Goal: Find specific page/section: Find specific page/section

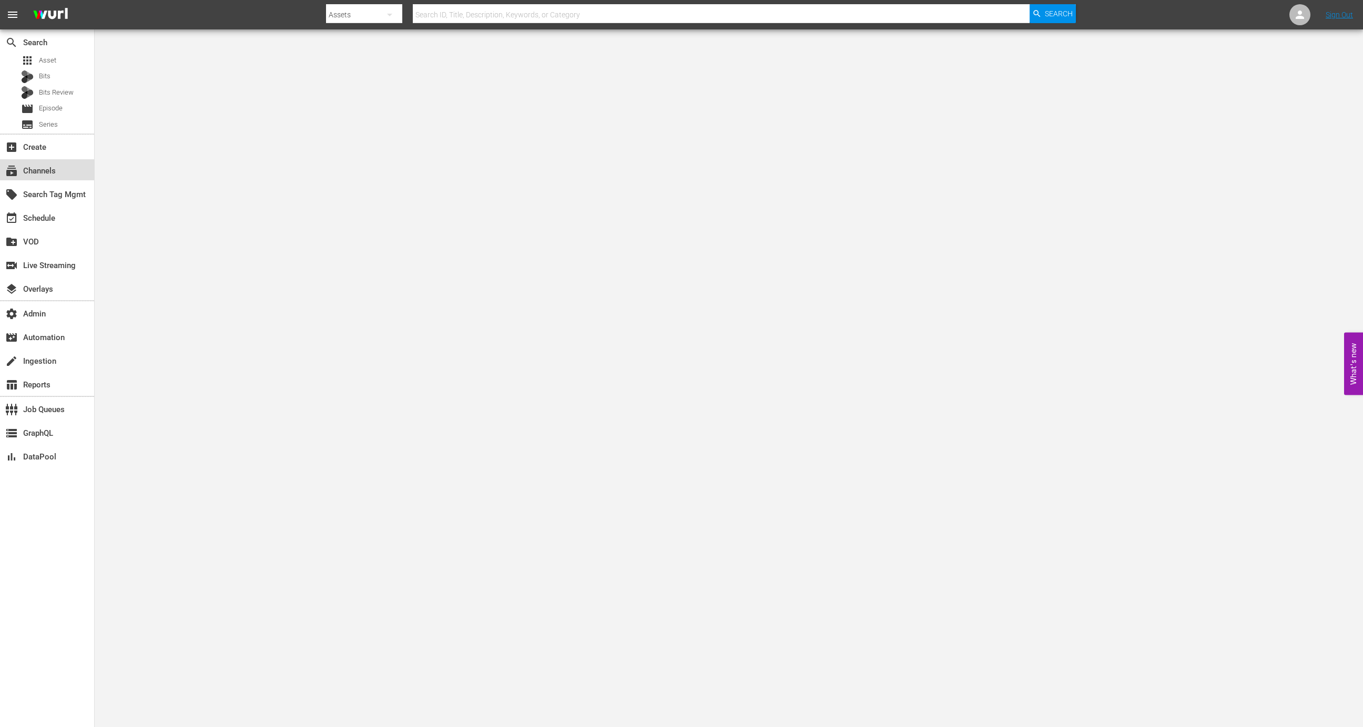
click at [58, 174] on div "subscriptions Channels" at bounding box center [47, 169] width 94 height 21
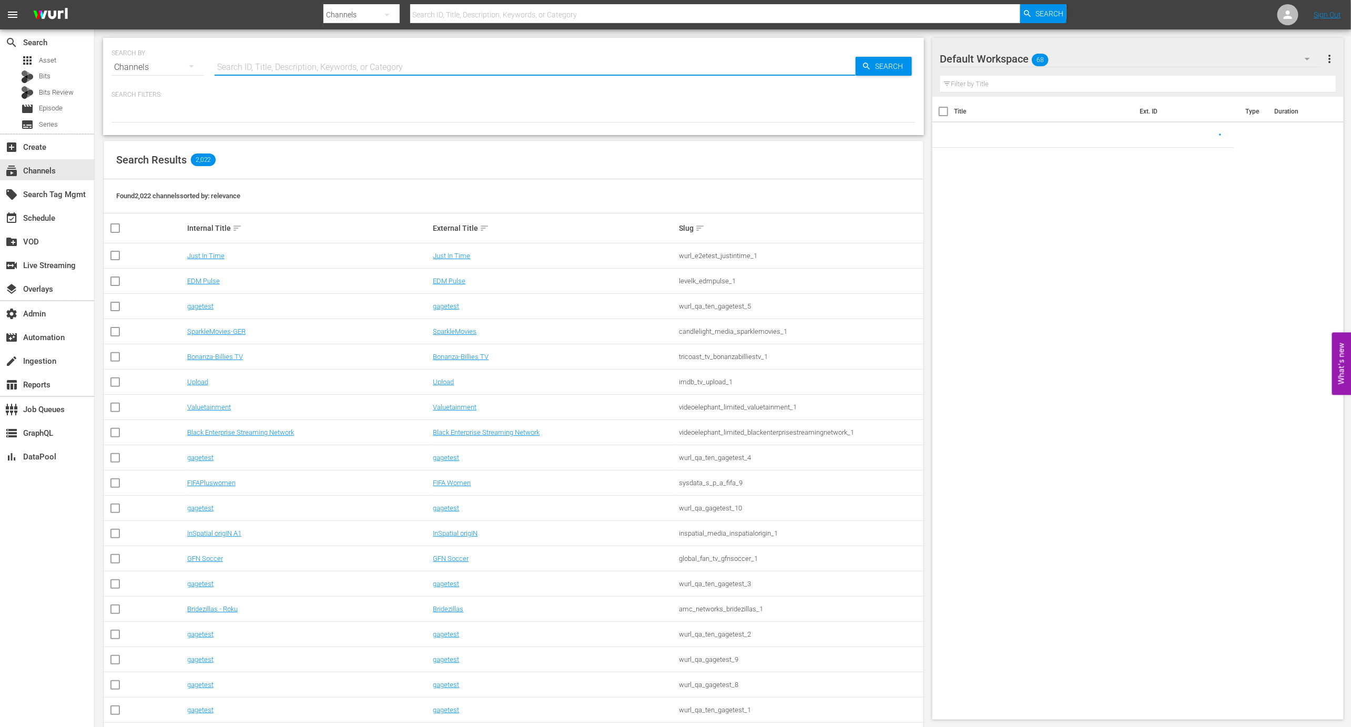
click at [312, 68] on input "text" at bounding box center [535, 67] width 641 height 25
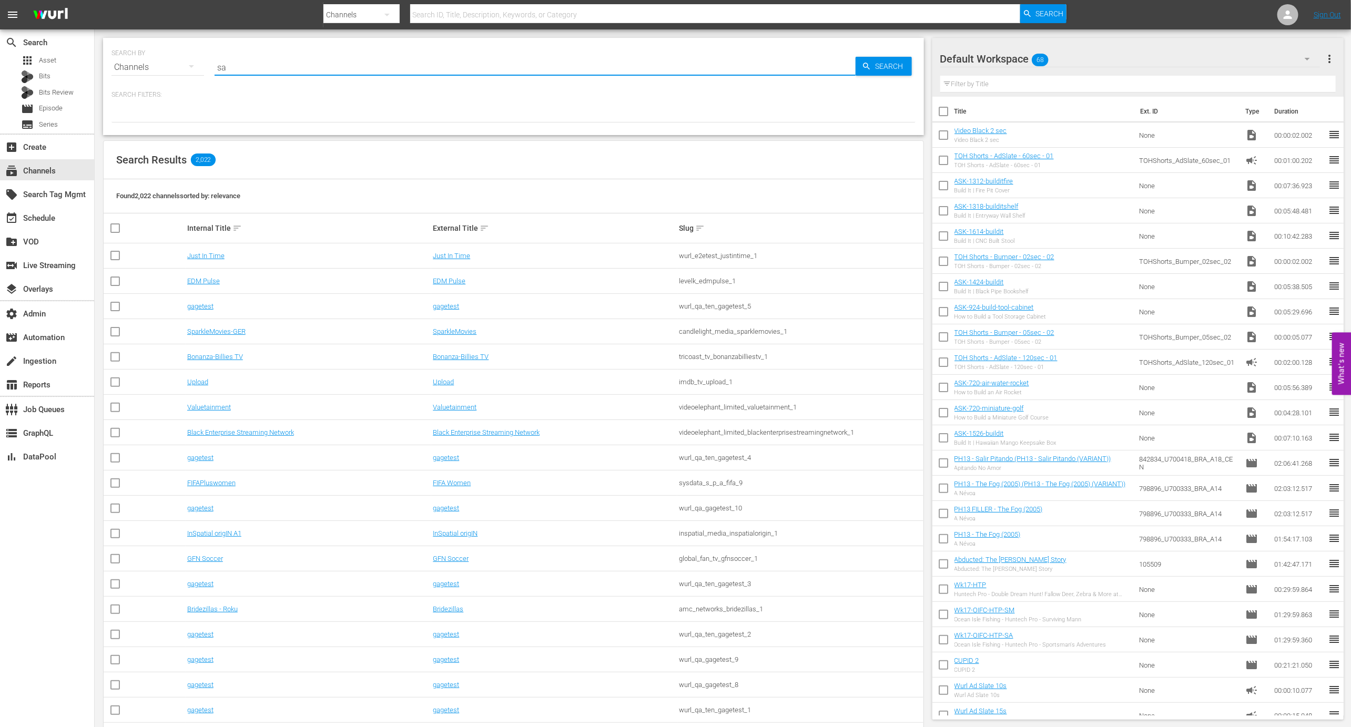
type input "s"
type input "films"
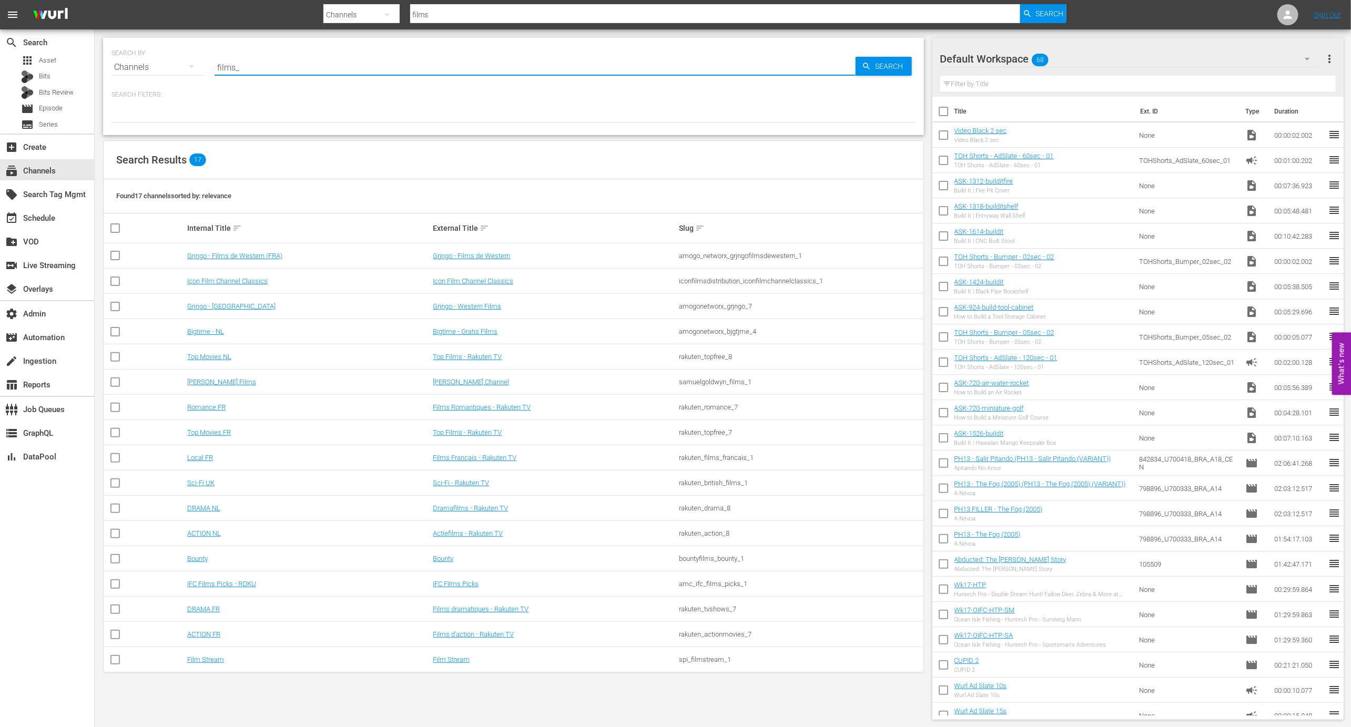
type input "films"
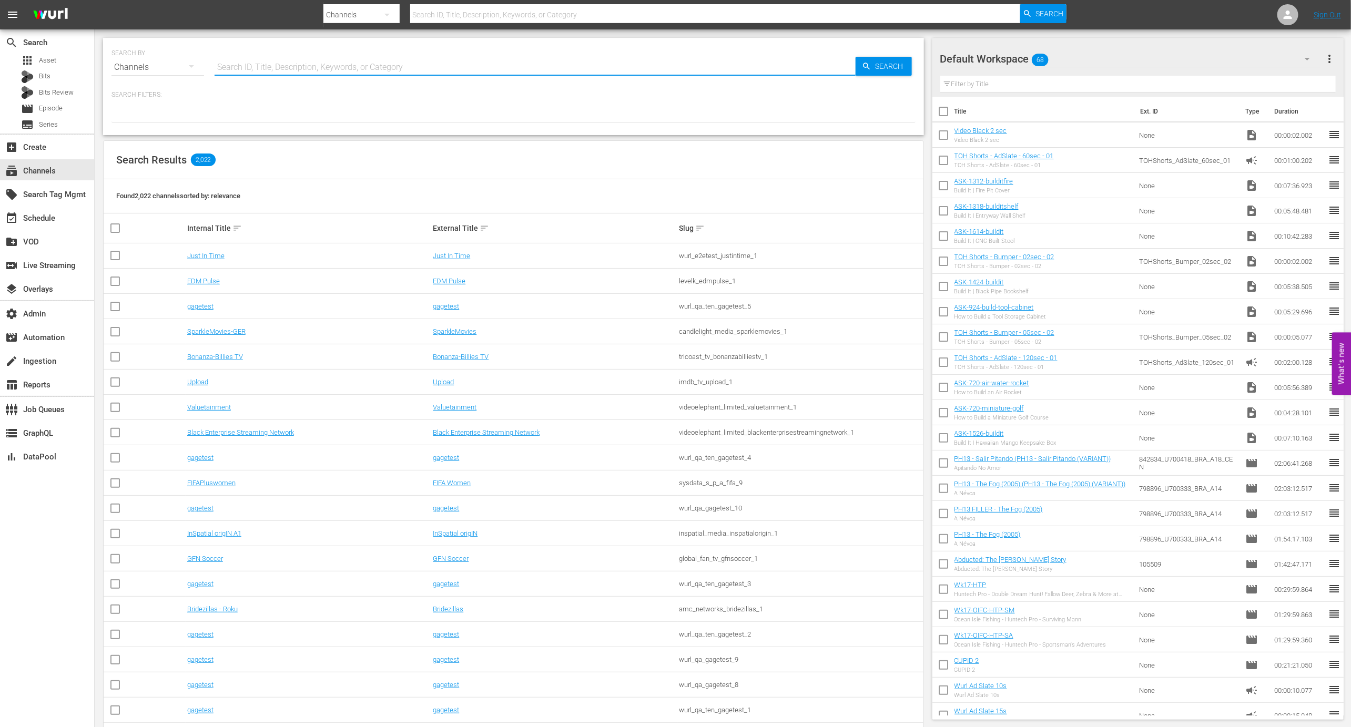
click at [410, 63] on input "text" at bounding box center [535, 67] width 641 height 25
type input "samuelgoldwyn_films"
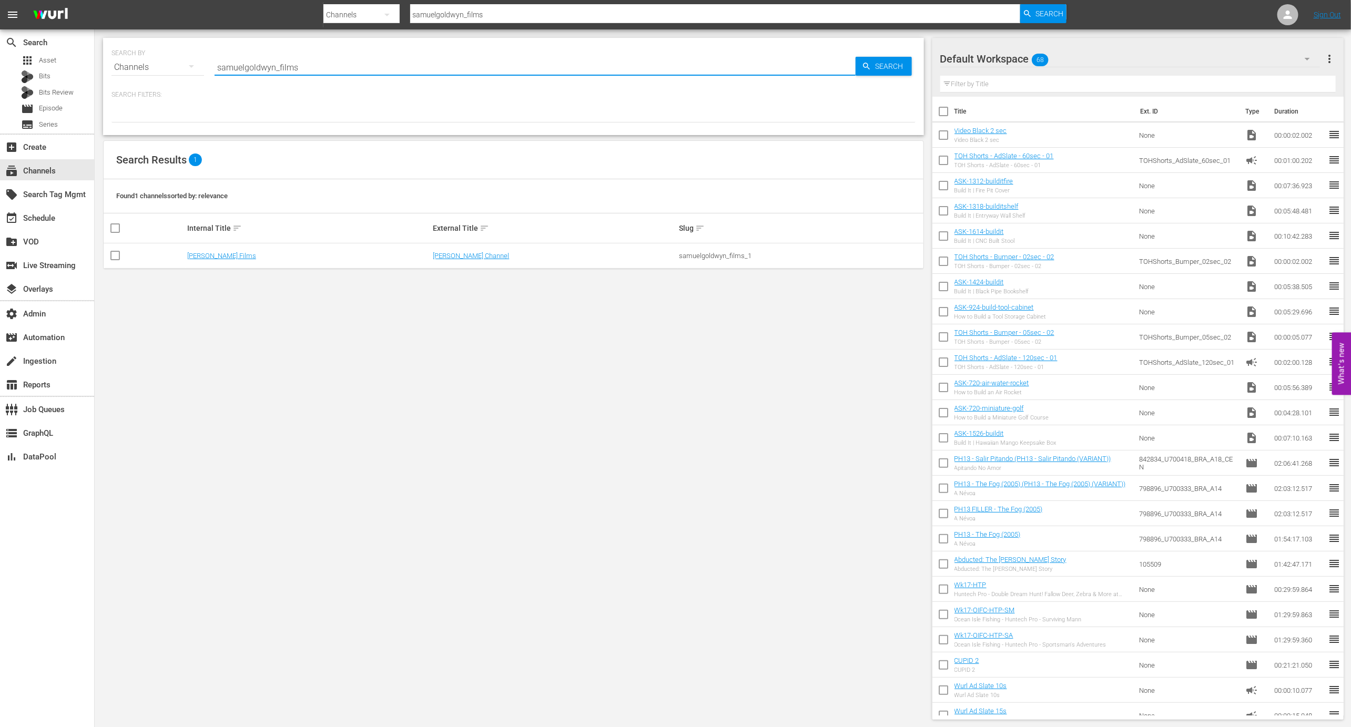
type input "samuelgoldwyn_films"
click at [220, 250] on td "Samuel Goldwyn Films" at bounding box center [309, 255] width 246 height 25
click at [220, 252] on link "Samuel Goldwyn Films" at bounding box center [221, 256] width 69 height 8
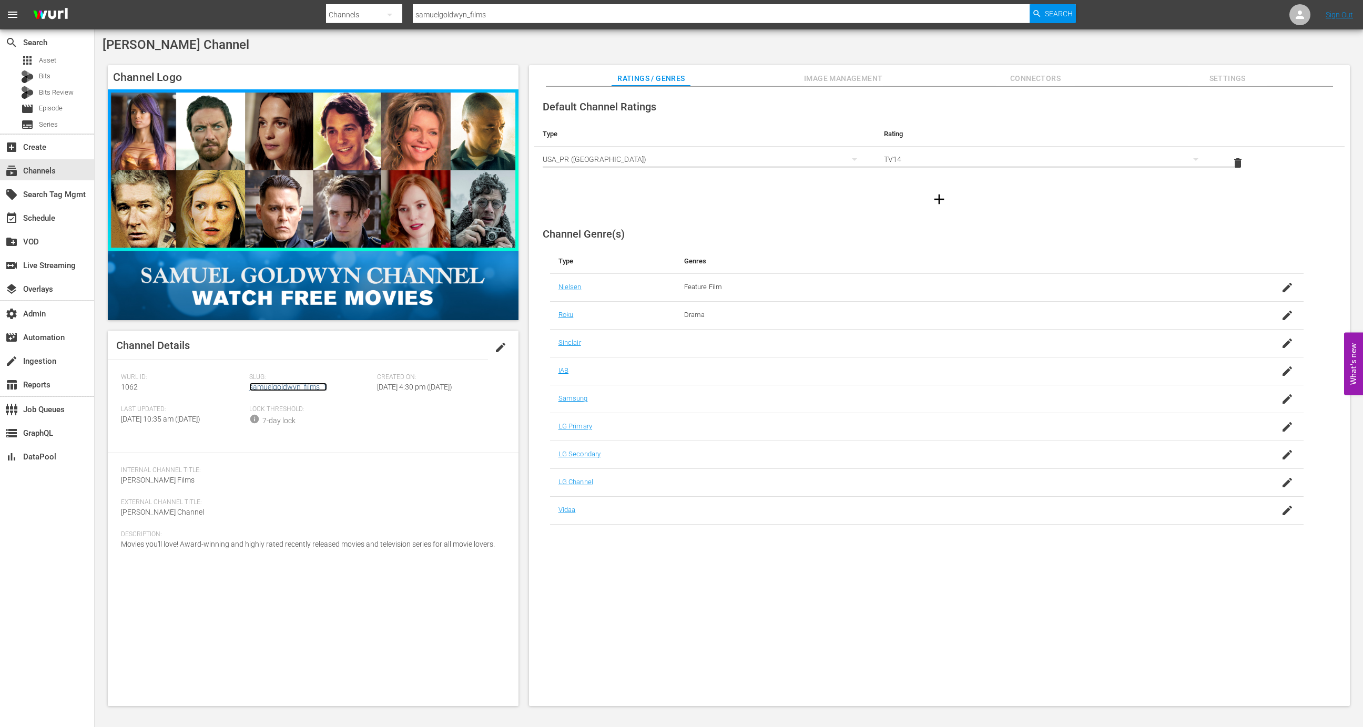
click at [273, 383] on link "samuelgoldwyn_films_1" at bounding box center [288, 387] width 78 height 8
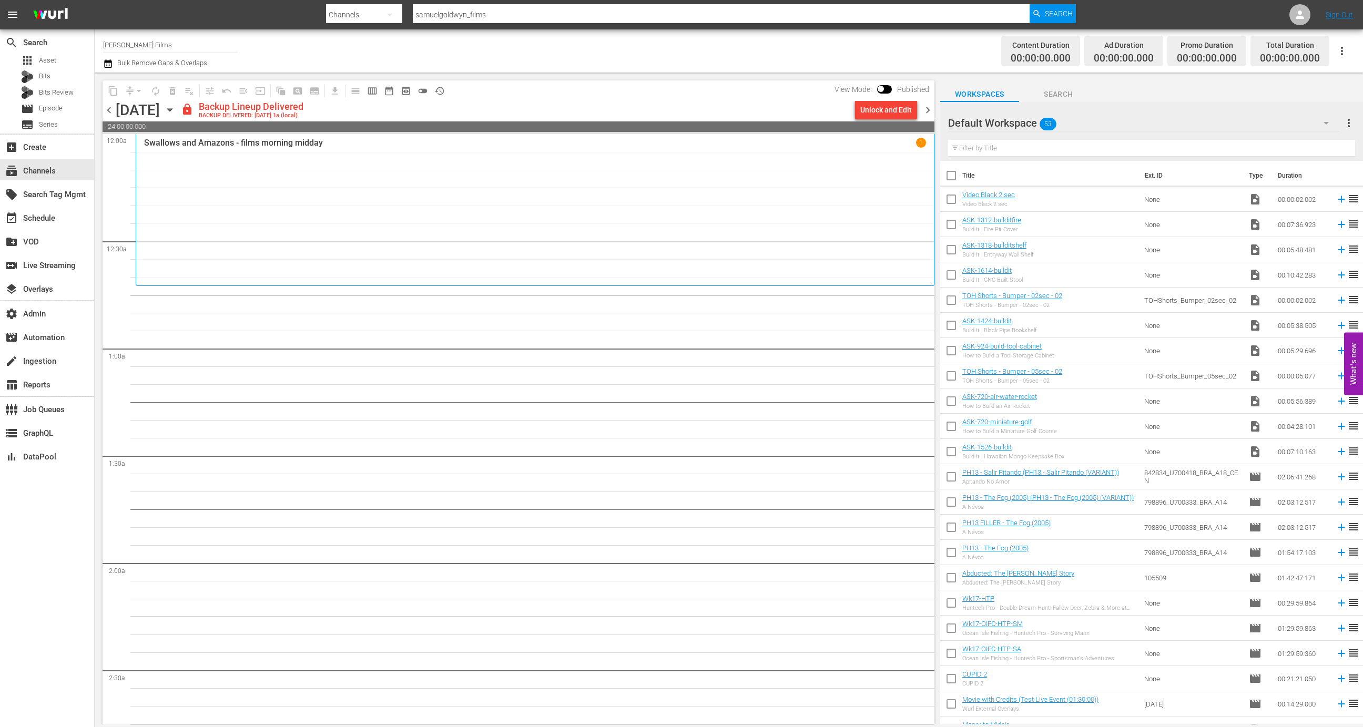
click at [410, 89] on span "preview_outlined" at bounding box center [406, 91] width 11 height 11
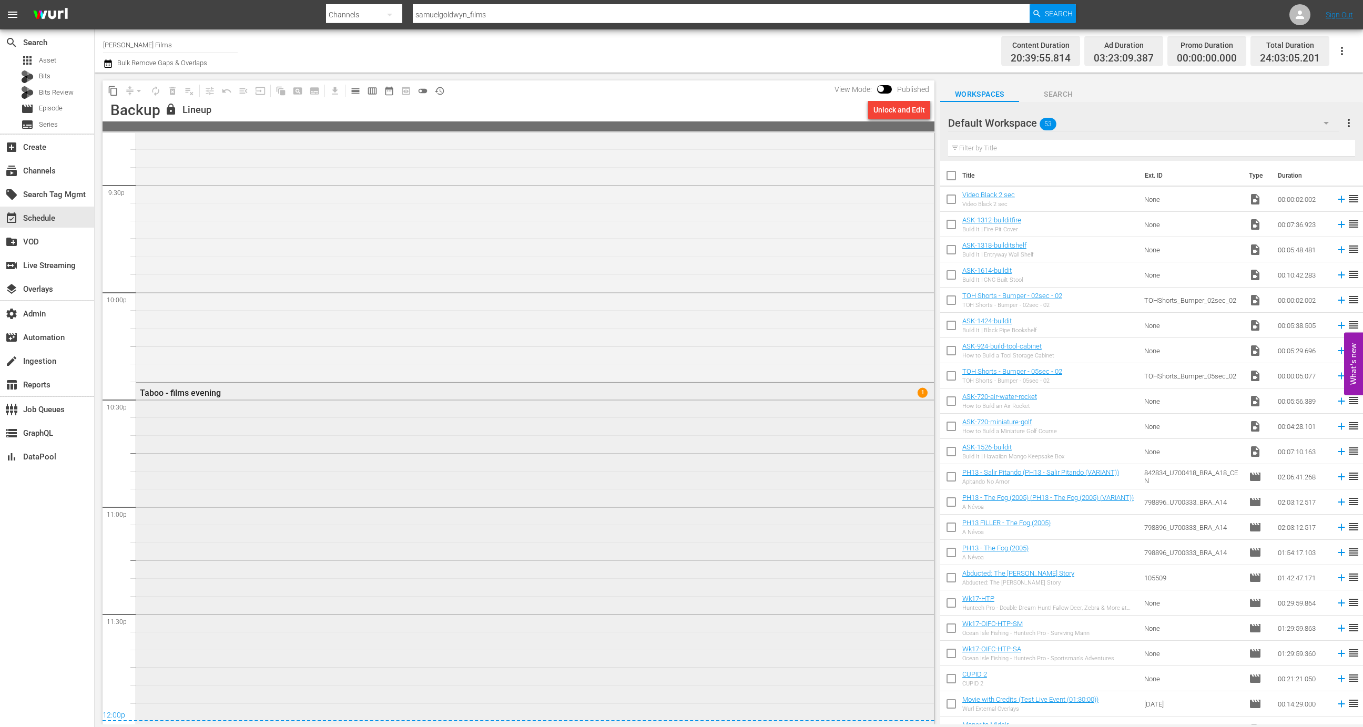
click at [394, 537] on div "Taboo - films evening 1" at bounding box center [535, 552] width 798 height 339
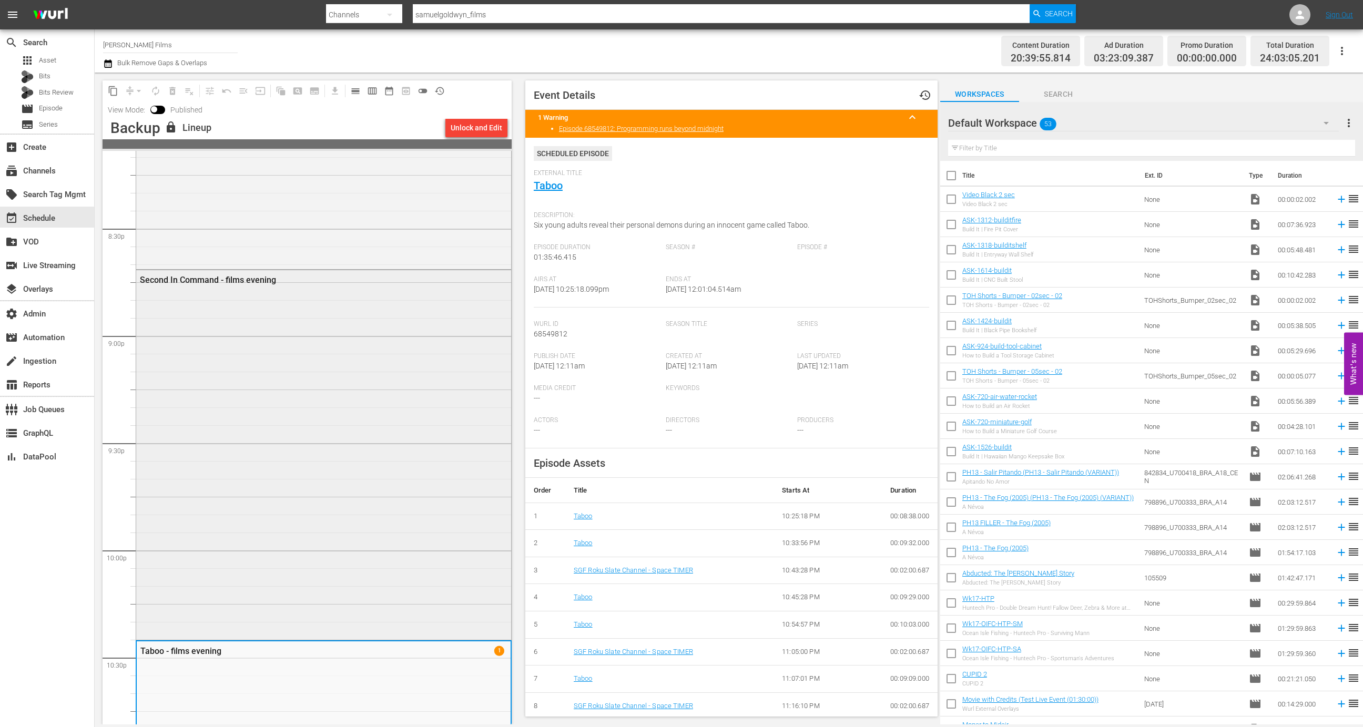
scroll to position [4005, 0]
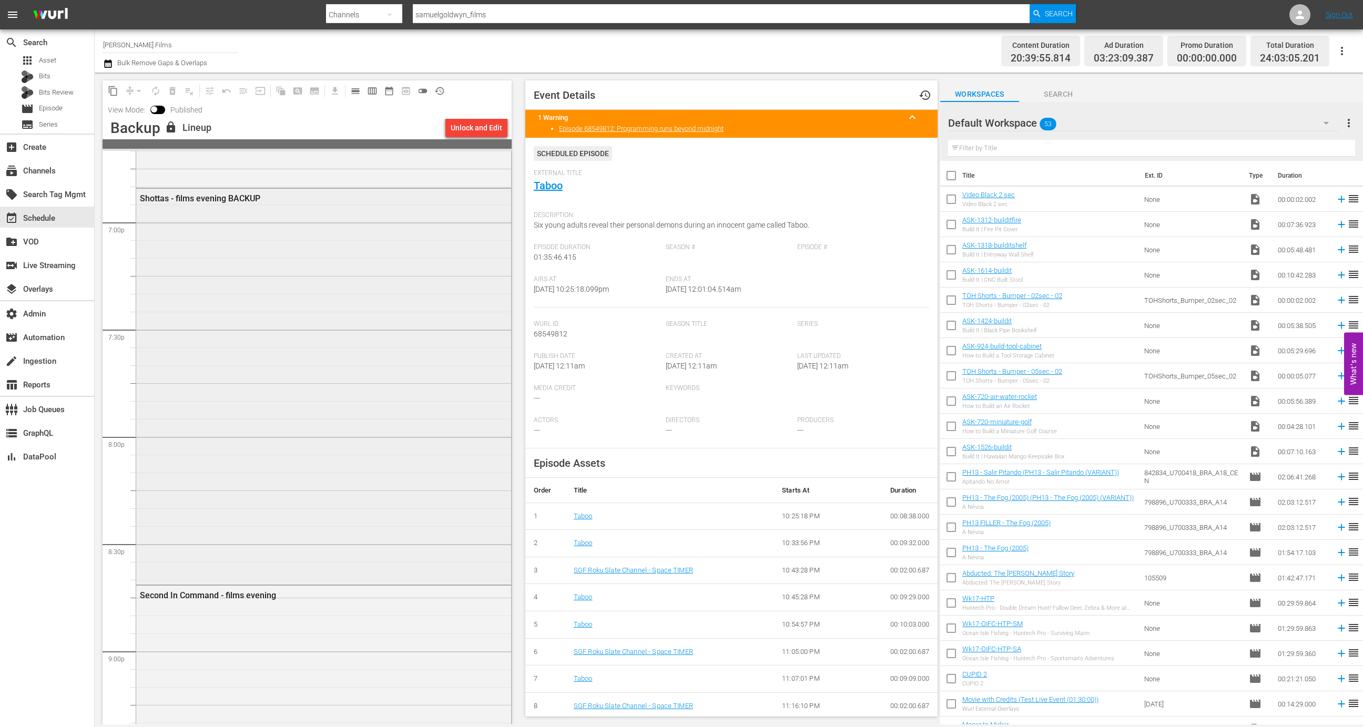
click at [382, 464] on div "Shottas - films evening BACKUP" at bounding box center [323, 386] width 375 height 394
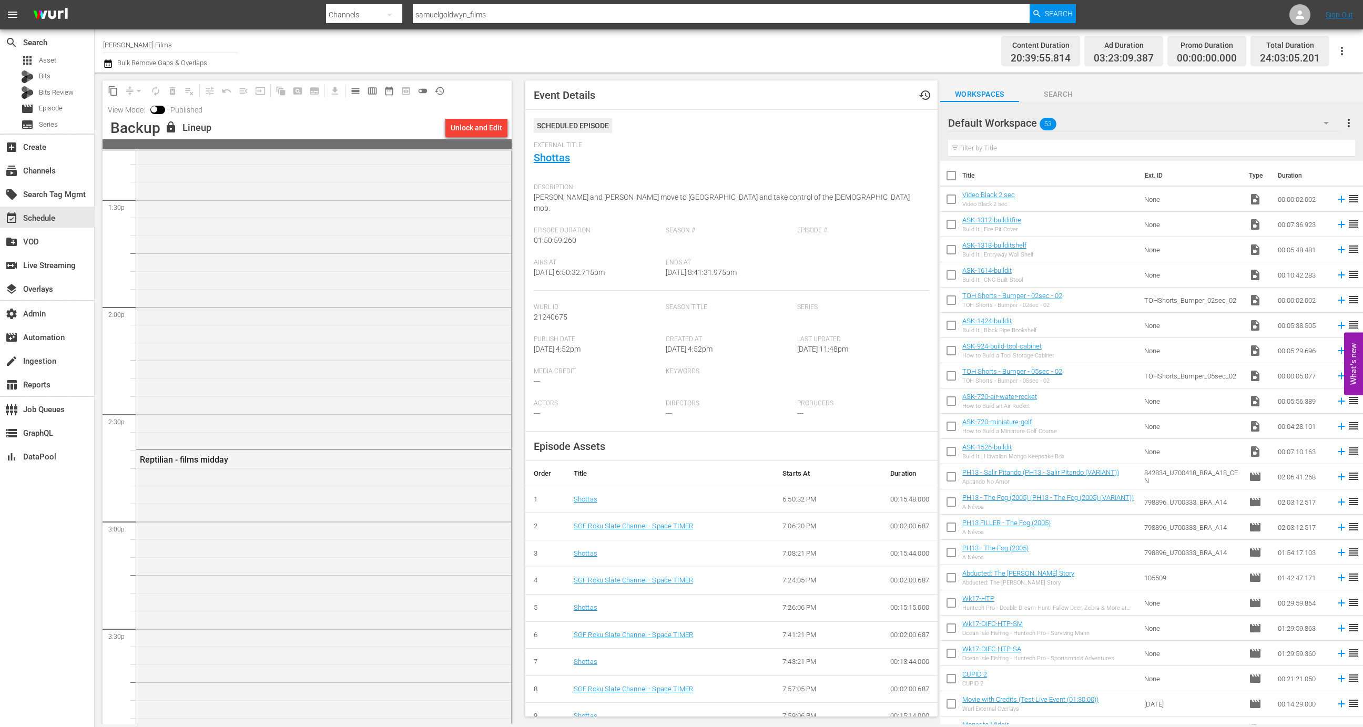
scroll to position [2816, 0]
click at [326, 582] on div "Reptilian - films midday" at bounding box center [323, 690] width 375 height 417
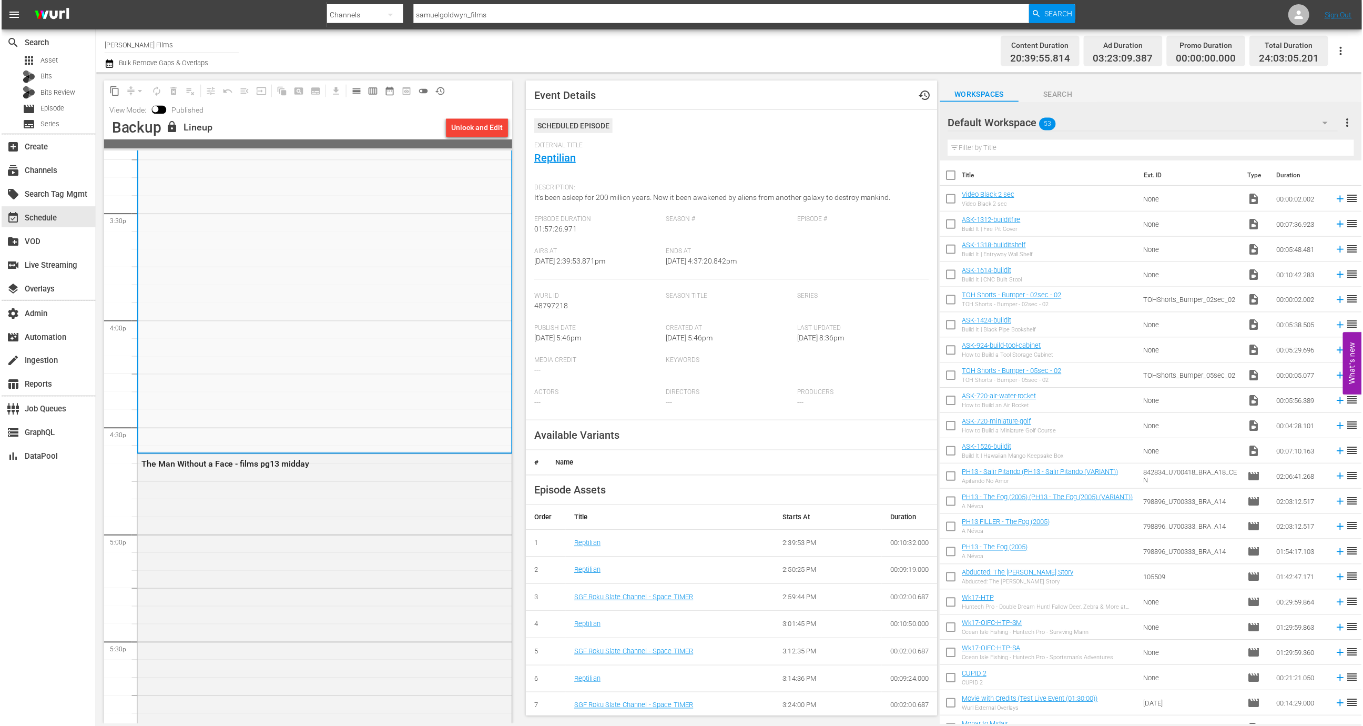
scroll to position [3303, 0]
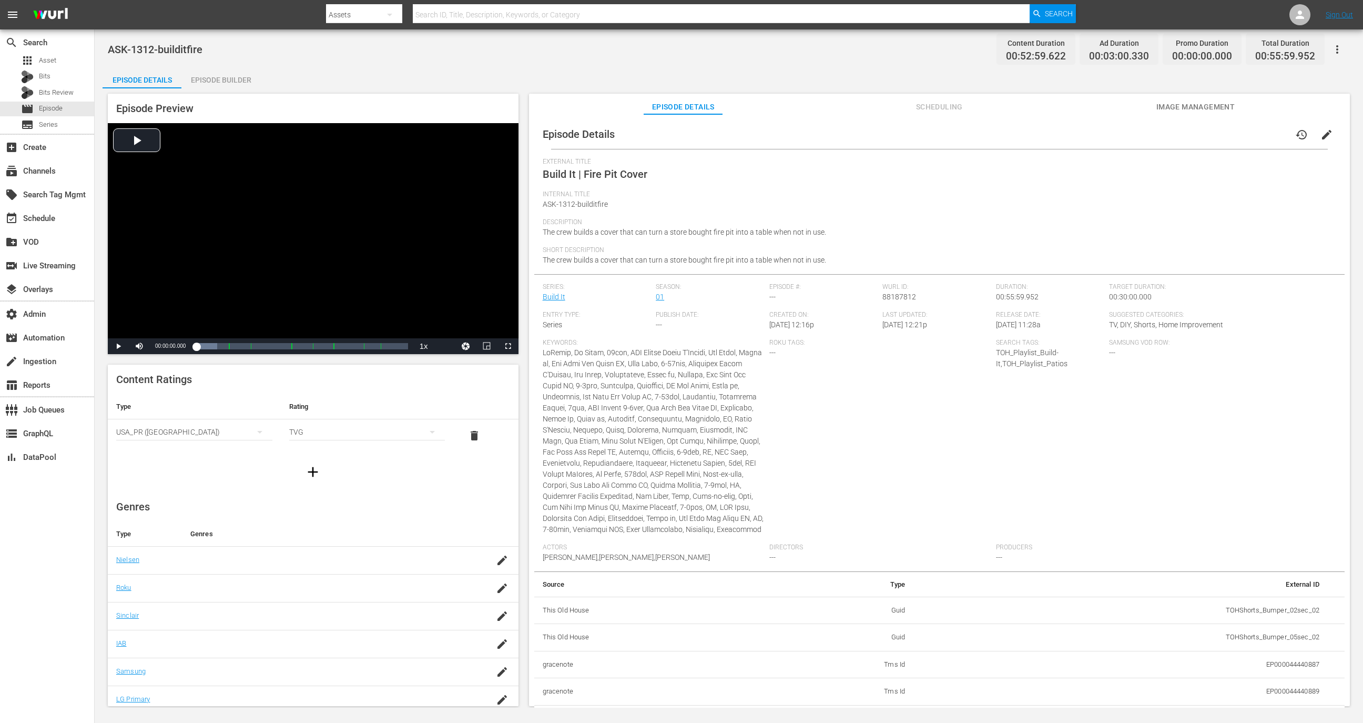
scroll to position [1289, 0]
